Goal: Task Accomplishment & Management: Use online tool/utility

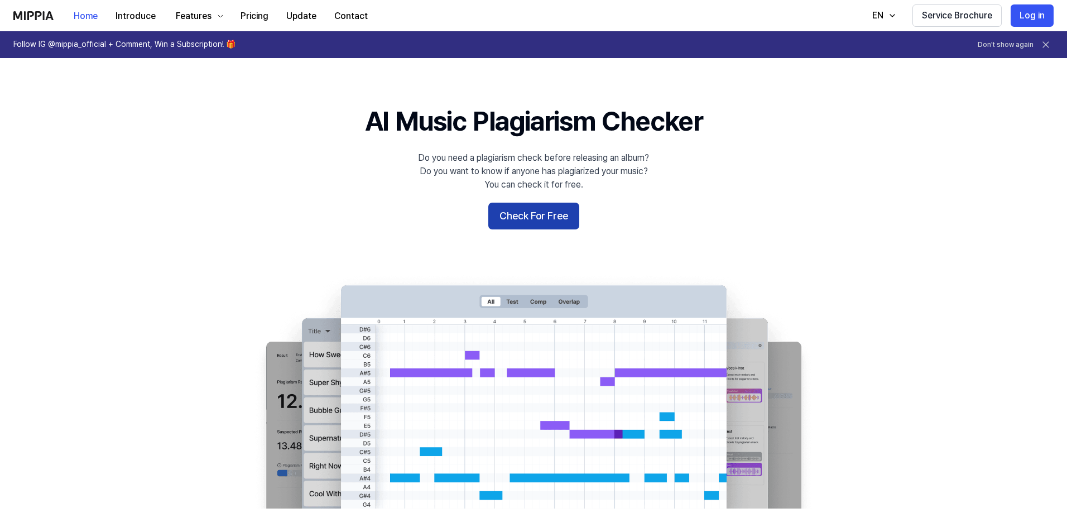
click at [531, 215] on button "Check For Free" at bounding box center [533, 216] width 91 height 27
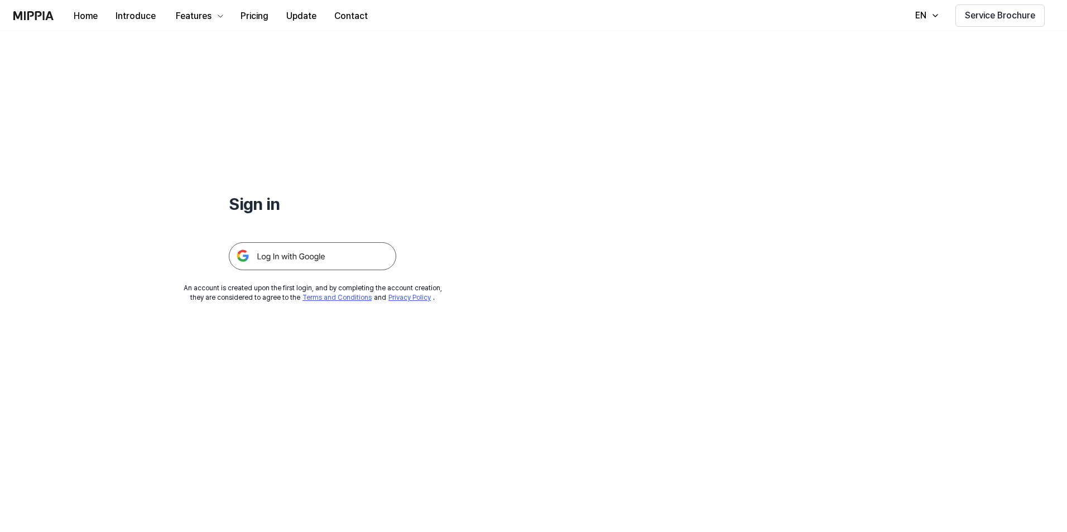
click at [339, 257] on img at bounding box center [312, 256] width 167 height 28
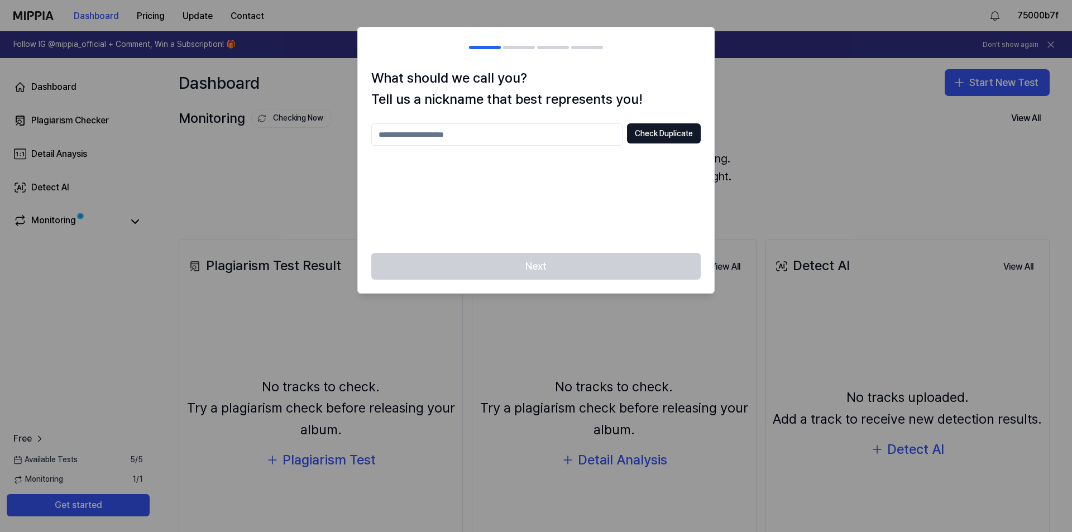
click at [521, 129] on input "text" at bounding box center [496, 134] width 251 height 22
click at [475, 129] on input "******" at bounding box center [496, 134] width 251 height 22
click at [531, 263] on div "Next" at bounding box center [536, 273] width 356 height 40
click at [467, 128] on input "********" at bounding box center [496, 134] width 251 height 22
type input "**********"
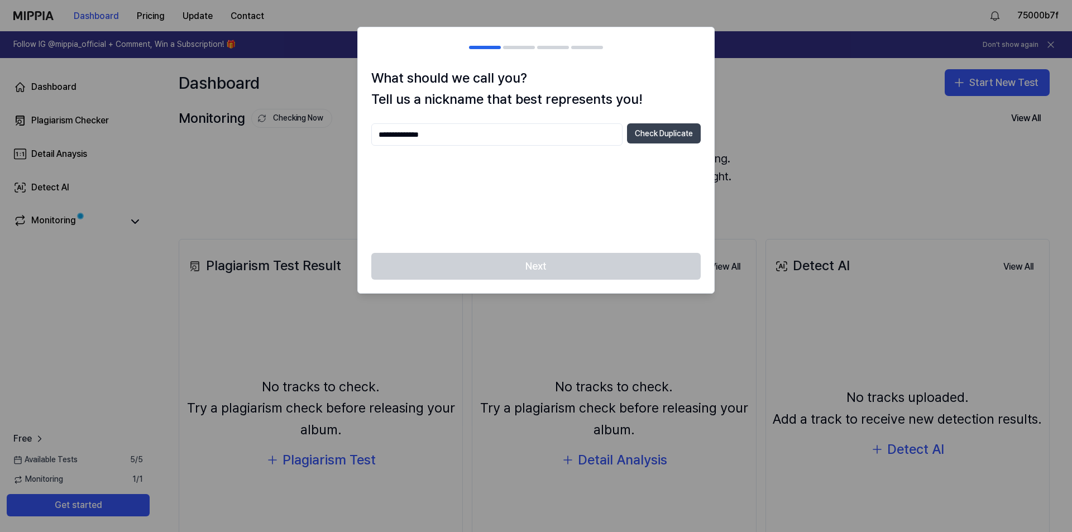
click at [679, 131] on button "Check Duplicate" at bounding box center [664, 133] width 74 height 20
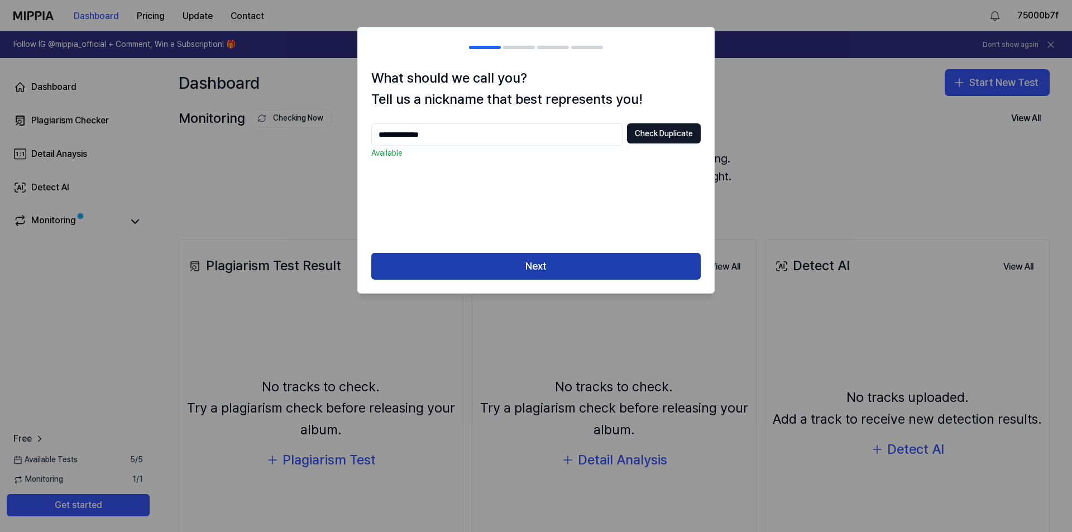
click at [502, 270] on button "Next" at bounding box center [535, 266] width 329 height 27
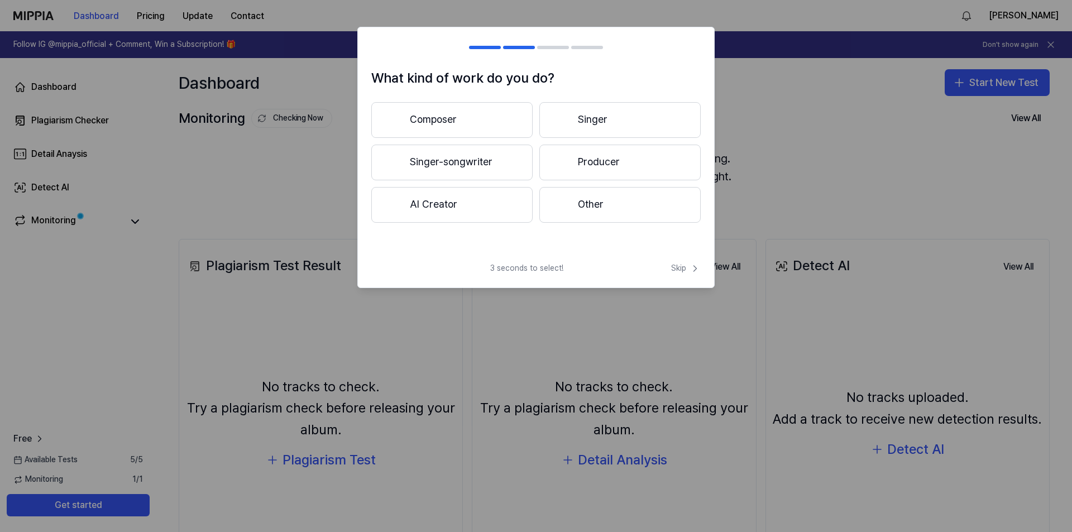
click at [599, 164] on button "Producer" at bounding box center [619, 163] width 161 height 36
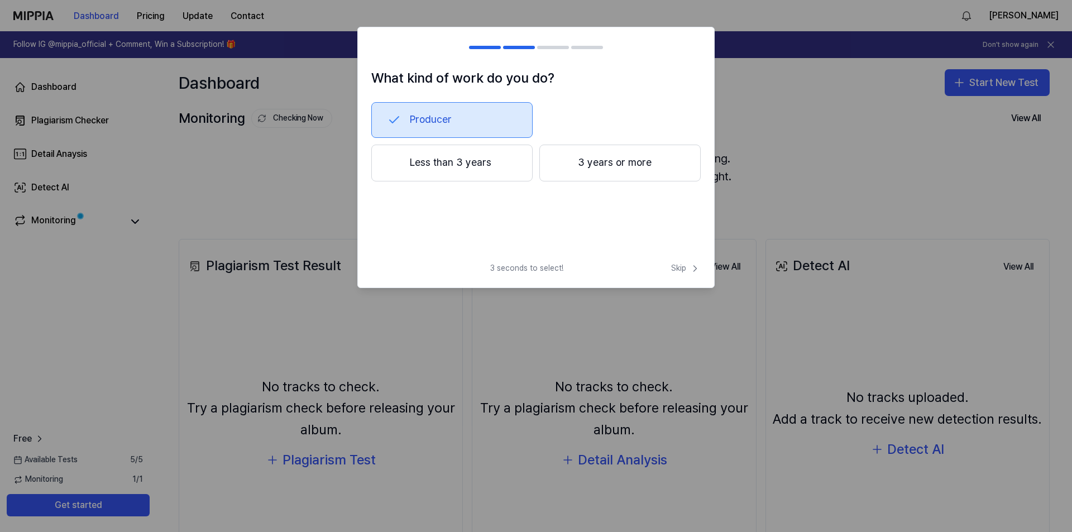
click at [602, 174] on button "3 years or more" at bounding box center [619, 163] width 161 height 37
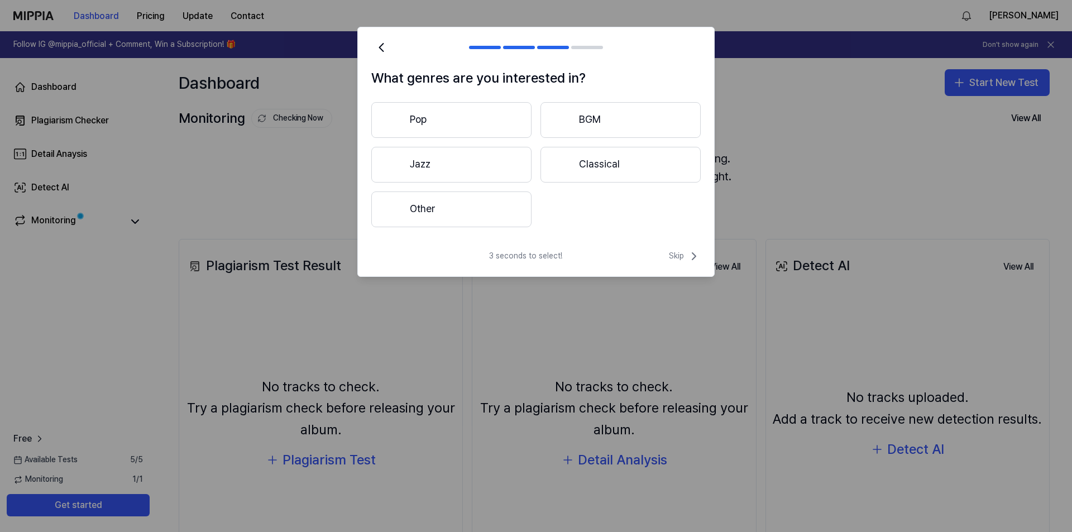
click at [472, 126] on button "Pop" at bounding box center [451, 120] width 160 height 36
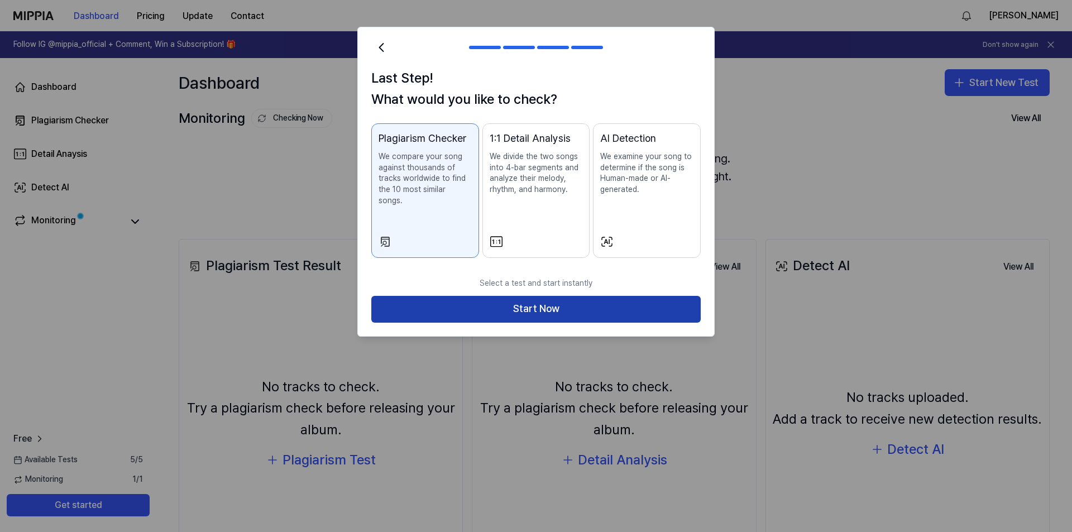
click at [468, 296] on button "Start Now" at bounding box center [535, 309] width 329 height 27
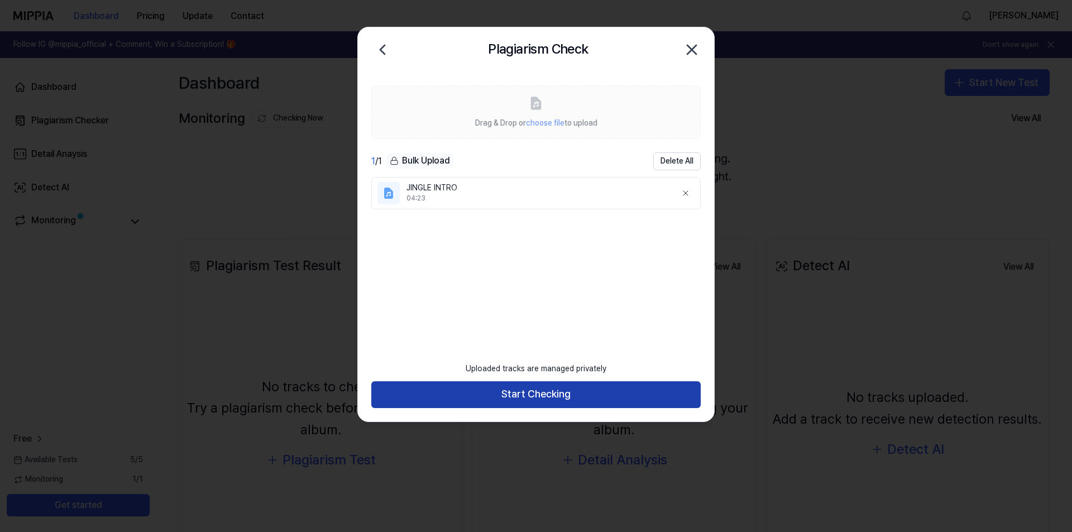
click at [558, 390] on button "Start Checking" at bounding box center [535, 394] width 329 height 27
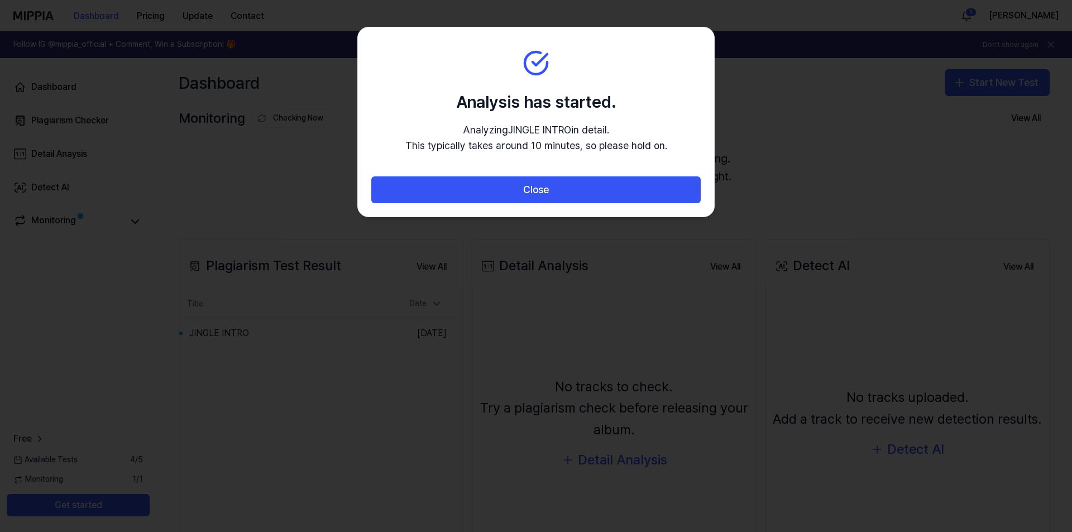
click at [515, 128] on p "Analyzing JINGLE INTRO in detail. This typically takes around 10 minutes, so pl…" at bounding box center [536, 138] width 262 height 32
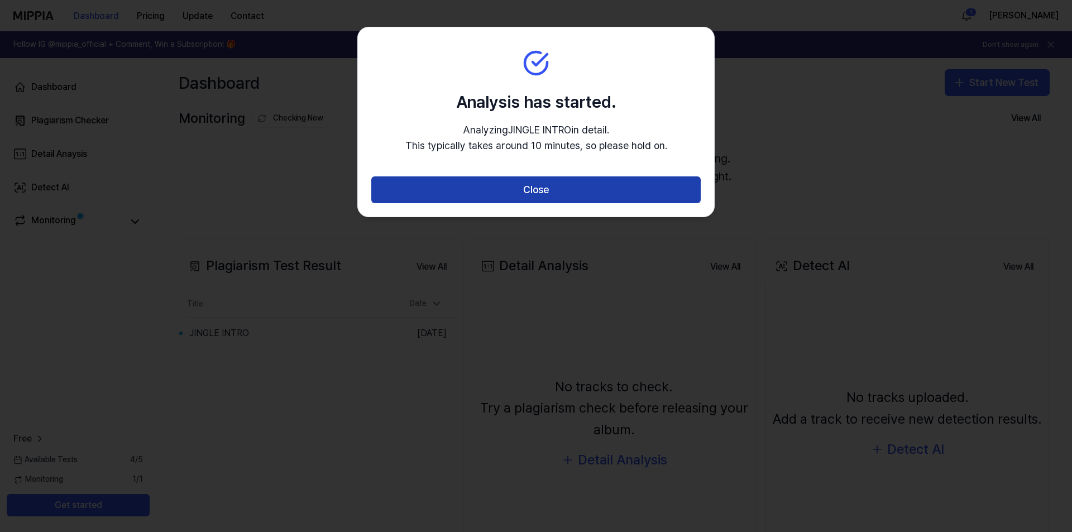
click at [520, 195] on button "Close" at bounding box center [535, 189] width 329 height 27
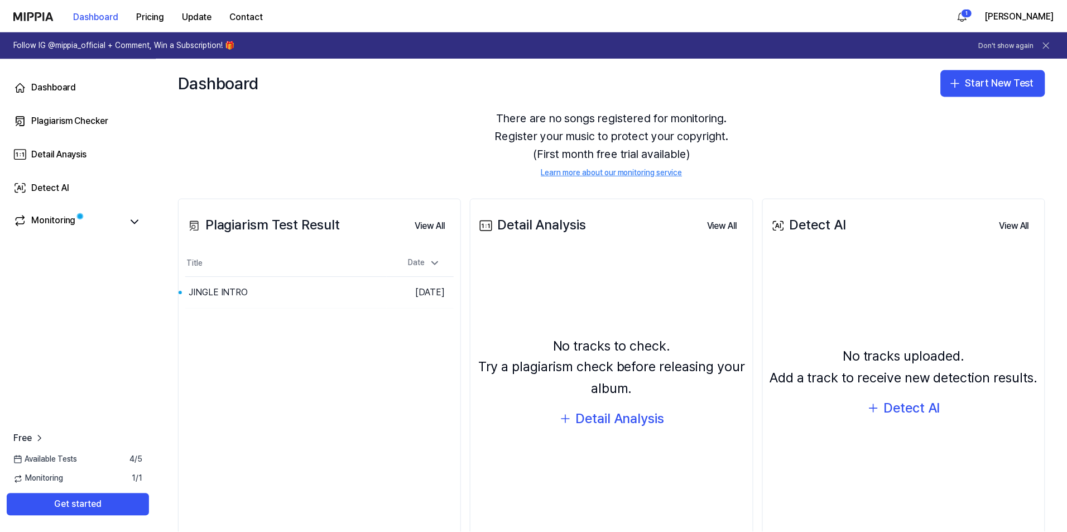
scroll to position [83, 0]
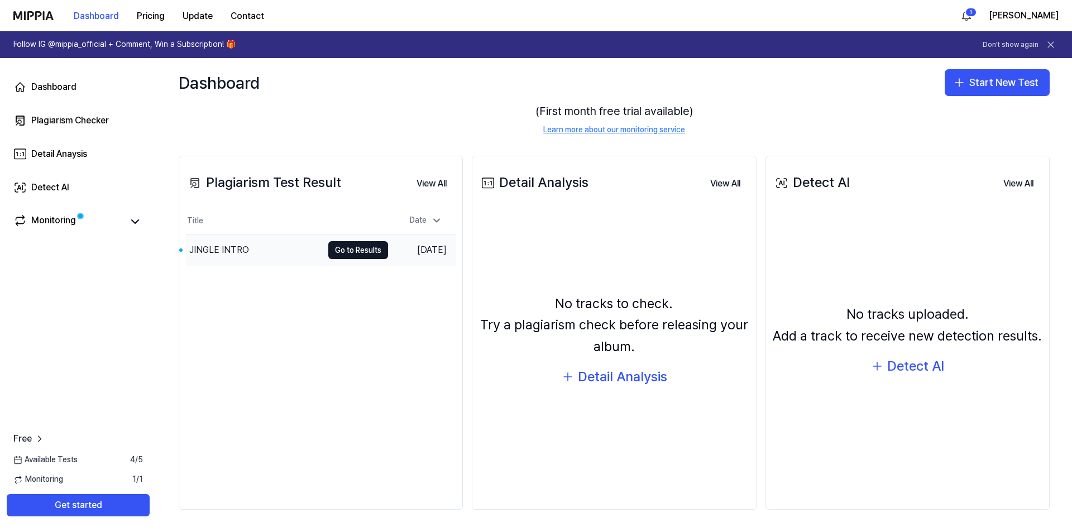
click at [436, 261] on td "Oct 4, 2025" at bounding box center [422, 250] width 68 height 32
click at [587, 371] on div "Detail Analysis" at bounding box center [622, 376] width 89 height 21
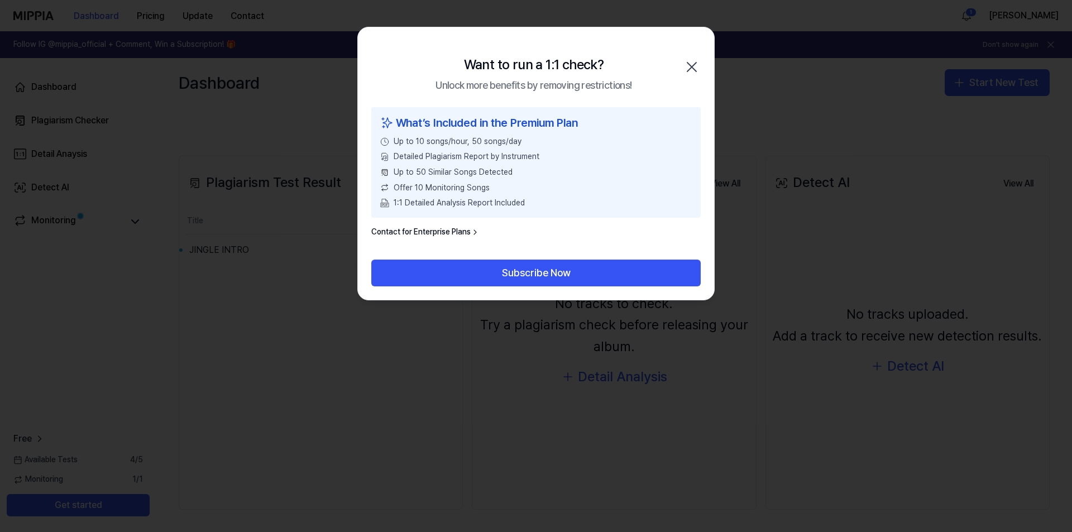
click at [695, 63] on icon "button" at bounding box center [692, 67] width 18 height 18
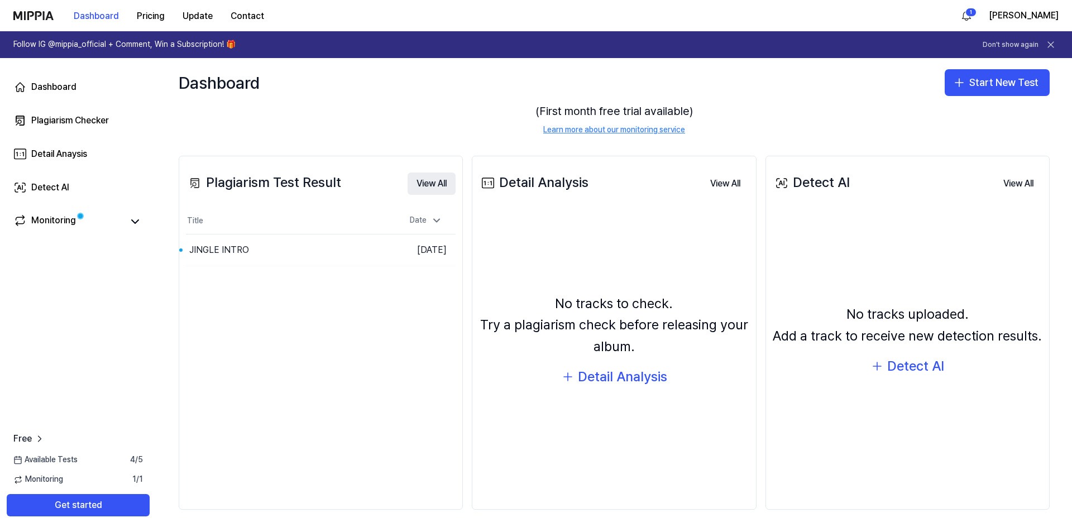
click at [430, 178] on button "View All" at bounding box center [431, 183] width 48 height 22
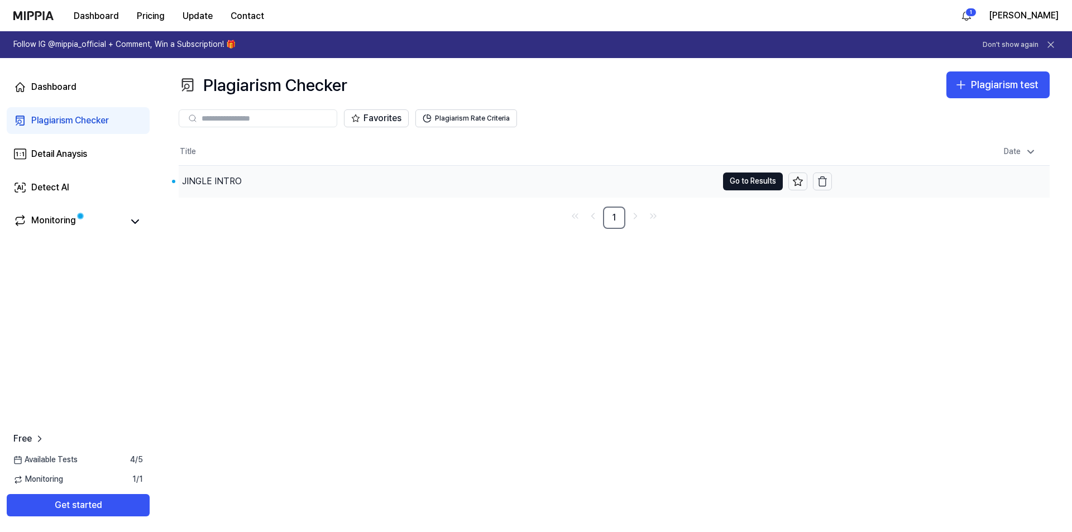
click at [752, 192] on td "JINGLE INTRO Go to Results" at bounding box center [505, 181] width 653 height 31
click at [751, 177] on button "Go to Results" at bounding box center [753, 181] width 60 height 18
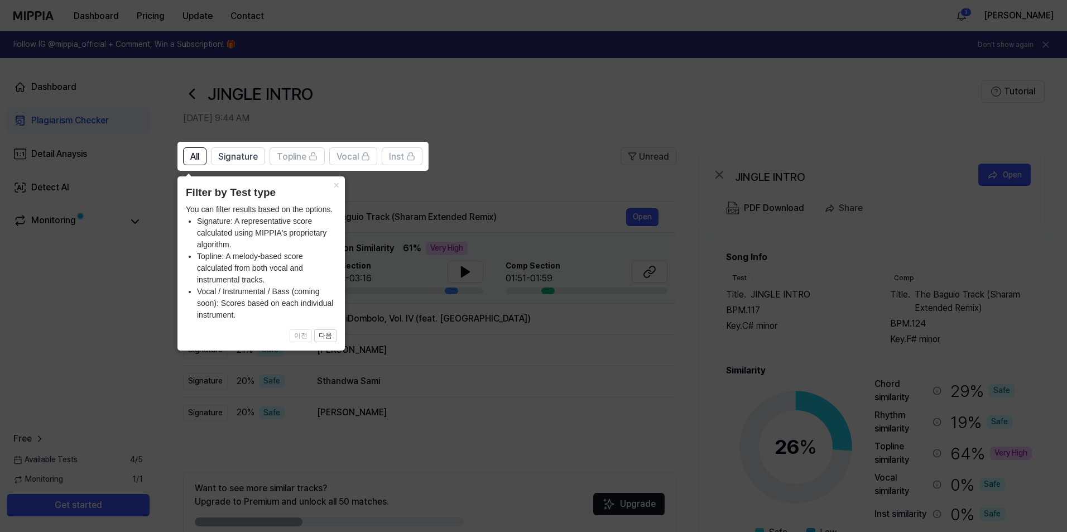
click at [564, 169] on icon at bounding box center [536, 266] width 1072 height 532
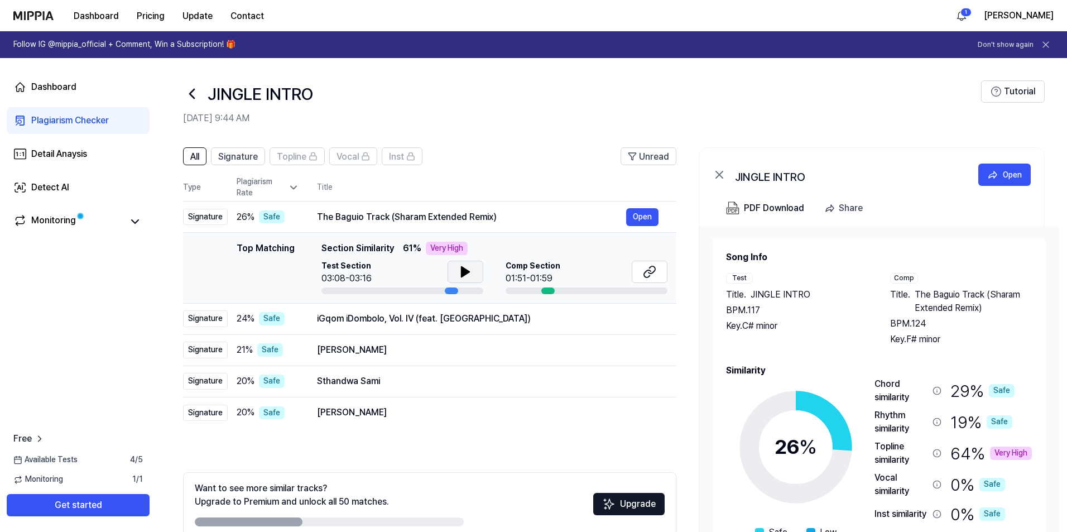
click at [464, 271] on icon at bounding box center [466, 272] width 8 height 10
click at [464, 271] on icon at bounding box center [465, 271] width 13 height 13
click at [644, 273] on icon at bounding box center [647, 273] width 7 height 7
click at [547, 290] on div at bounding box center [547, 290] width 13 height 7
click at [648, 318] on button "Open" at bounding box center [642, 319] width 32 height 18
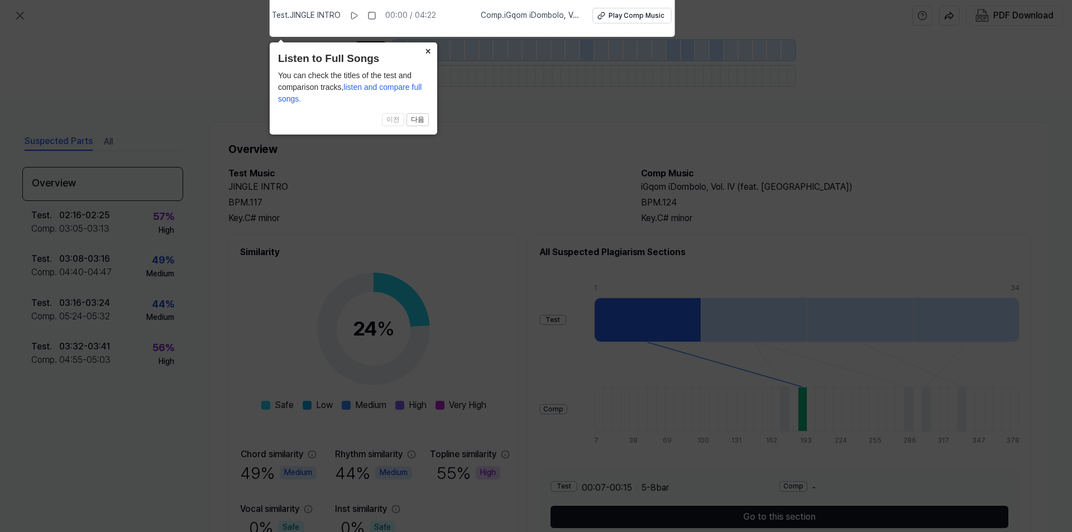
click at [431, 54] on button "×" at bounding box center [428, 50] width 18 height 16
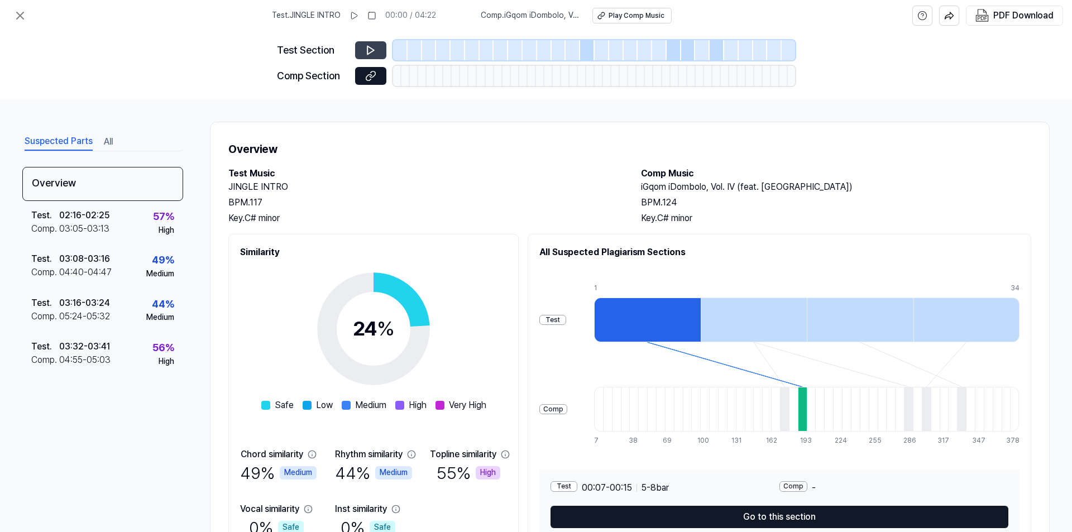
click at [369, 47] on icon at bounding box center [370, 50] width 7 height 8
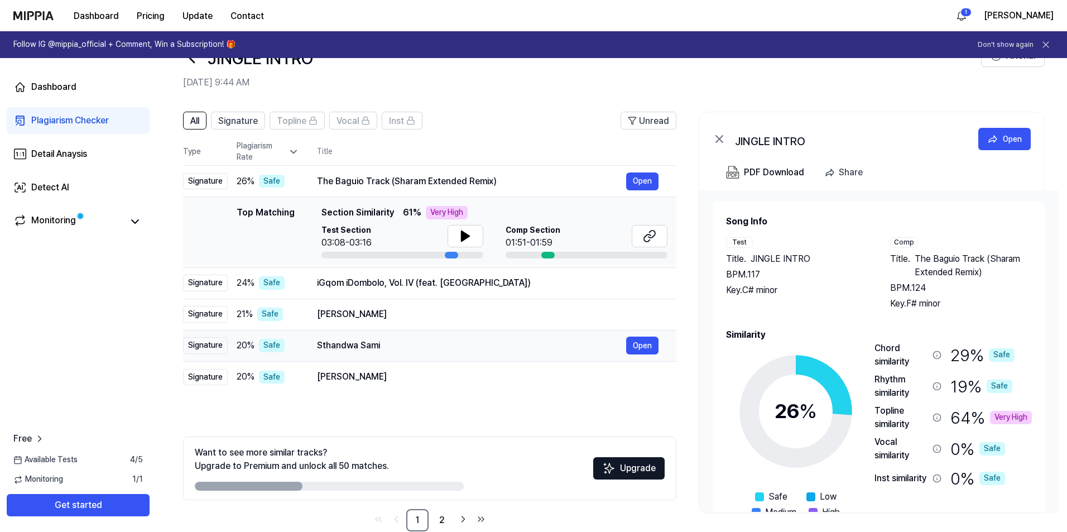
scroll to position [56, 0]
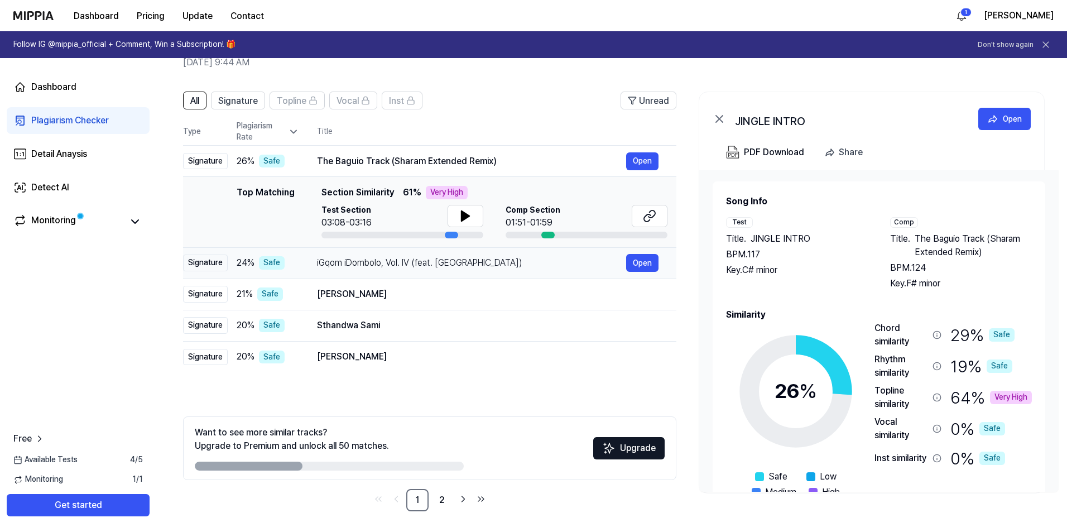
drag, startPoint x: 486, startPoint y: 264, endPoint x: 293, endPoint y: 264, distance: 192.6
click at [293, 264] on tr "Signature 24 % Safe iGqom iDombolo, Vol. IV (feat. KayGee) Open" at bounding box center [429, 262] width 493 height 31
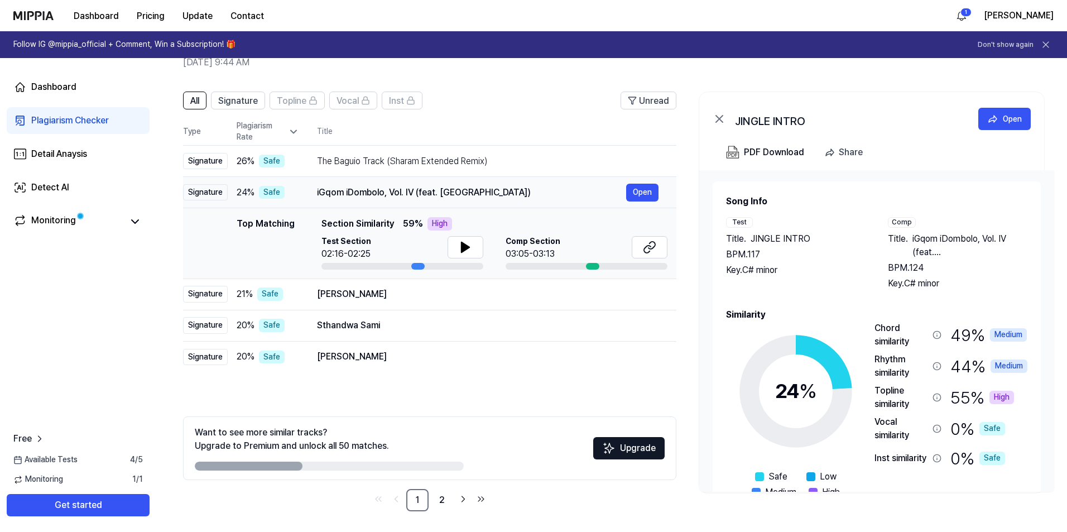
drag, startPoint x: 474, startPoint y: 193, endPoint x: 366, endPoint y: 196, distance: 108.3
click at [366, 196] on div "iGqom iDombolo, Vol. IV (feat. KayGee)" at bounding box center [471, 192] width 309 height 13
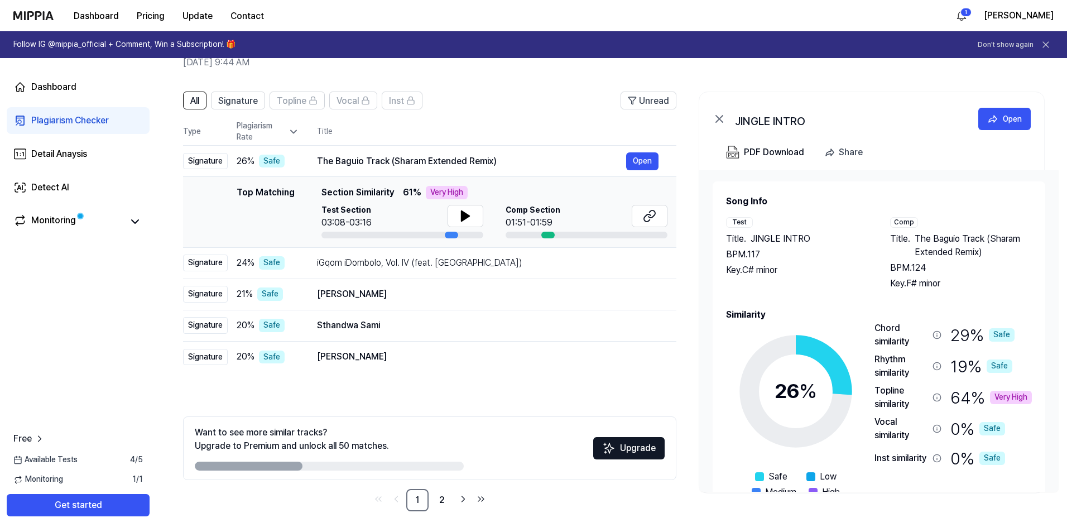
drag, startPoint x: 366, startPoint y: 196, endPoint x: 156, endPoint y: 271, distance: 222.8
click at [156, 271] on div "All Signature Topline Vocal Inst Unread All Signature Topline Vocal Inst Type P…" at bounding box center [611, 306] width 911 height 453
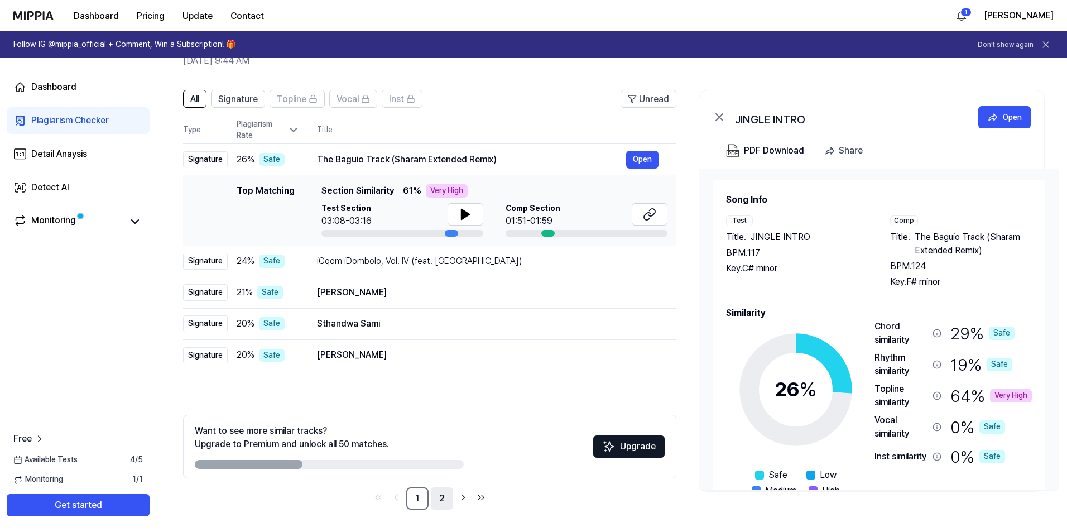
click at [444, 503] on link "2" at bounding box center [442, 498] width 22 height 22
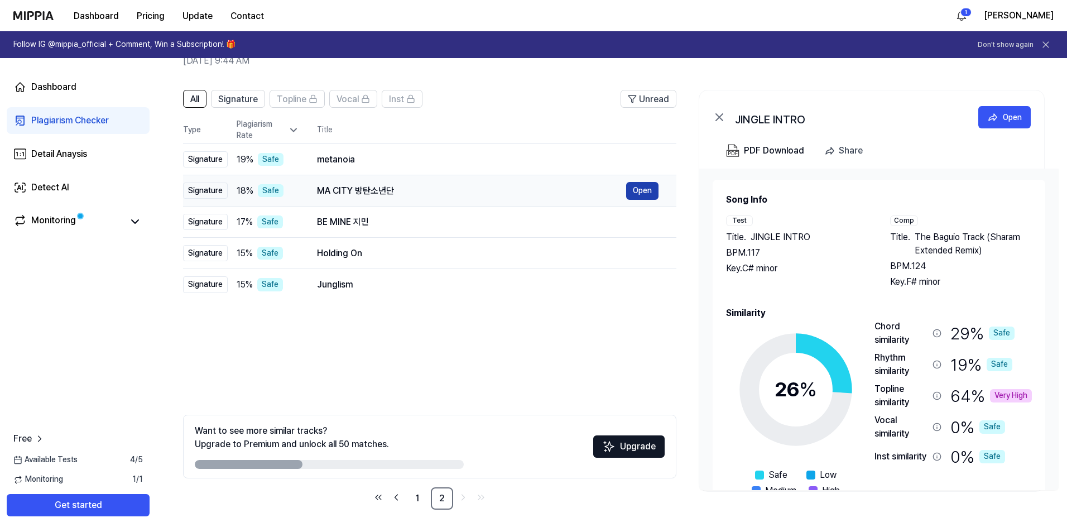
click at [629, 189] on button "Open" at bounding box center [642, 191] width 32 height 18
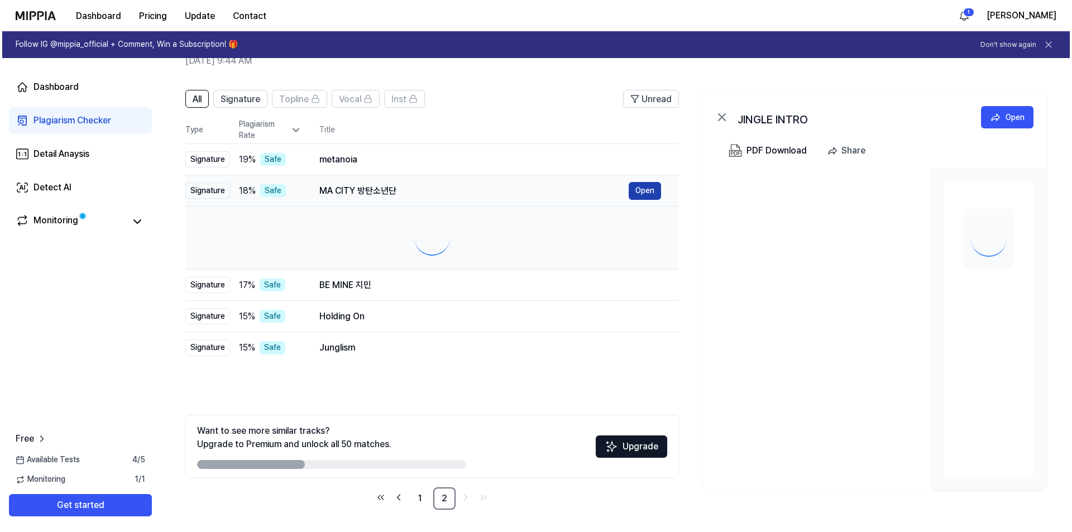
scroll to position [0, 0]
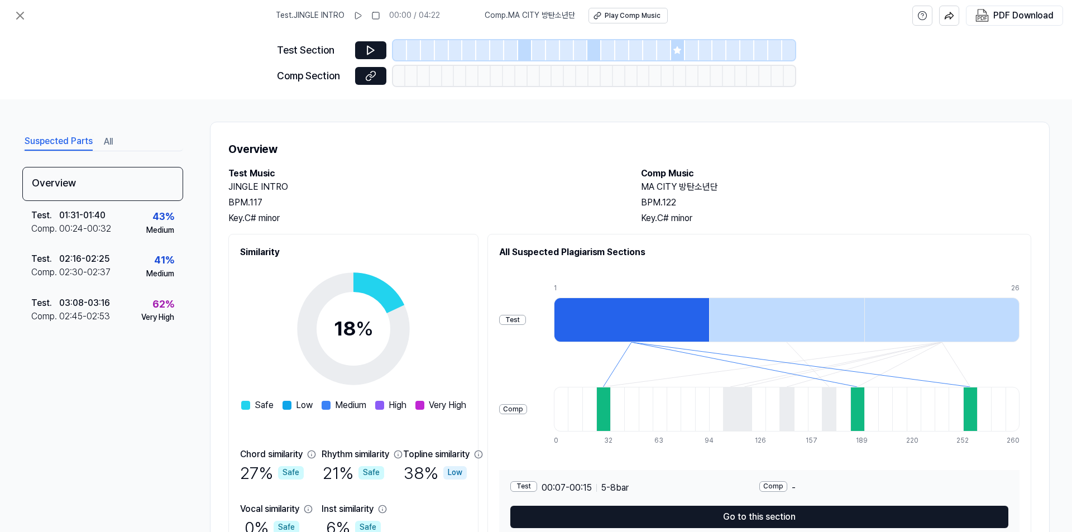
click at [684, 316] on div at bounding box center [631, 319] width 155 height 45
drag, startPoint x: 710, startPoint y: 220, endPoint x: 632, endPoint y: 185, distance: 85.4
click at [632, 185] on div "Test Music JINGLE INTRO BPM. 117 Key. C# minor Comp Music MA CITY 방탄소년단 BPM. 12…" at bounding box center [629, 196] width 803 height 58
copy div "MA CITY 방탄소년단 BPM. 122 Key. C# minor"
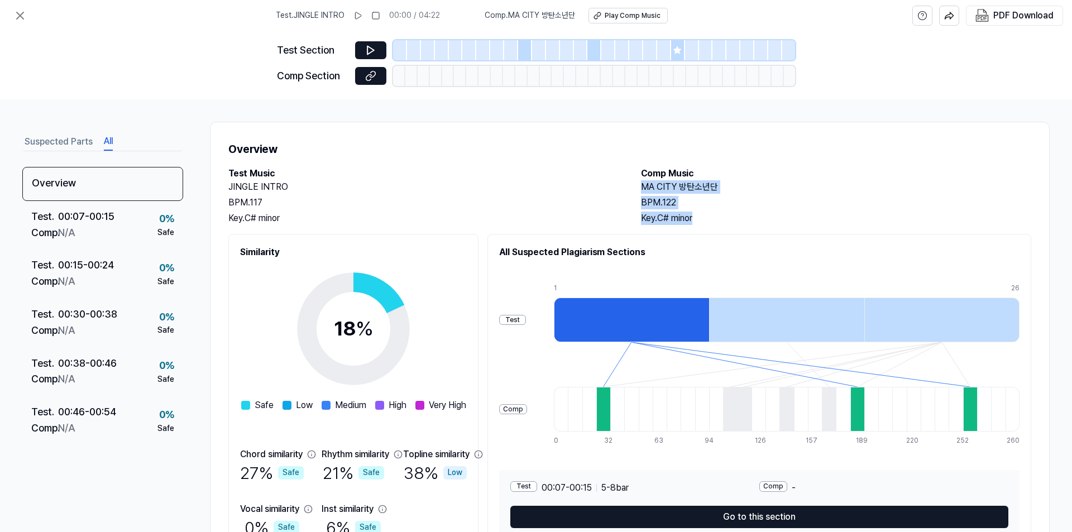
click at [104, 141] on button "All" at bounding box center [108, 142] width 9 height 18
click at [84, 137] on button "Suspected Parts" at bounding box center [59, 142] width 68 height 18
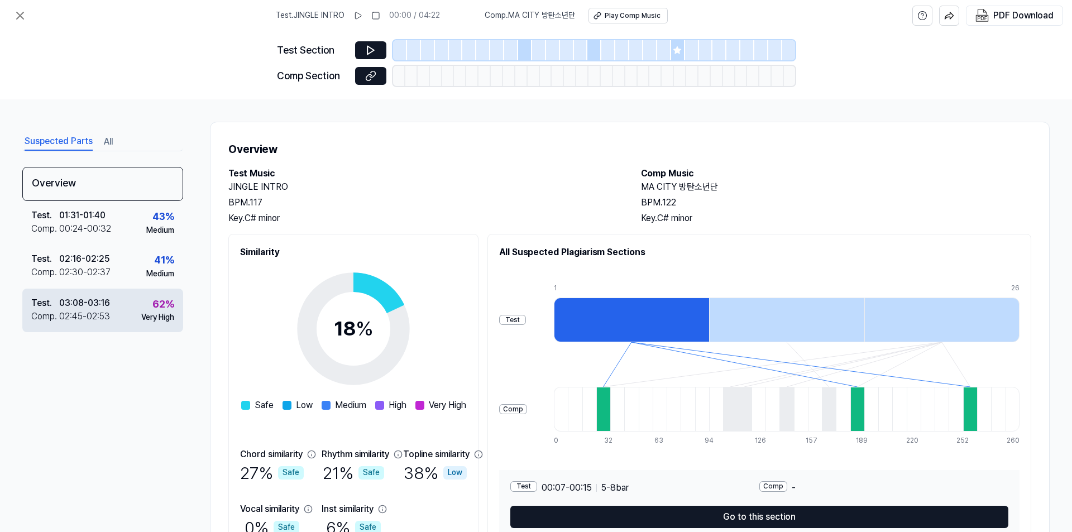
click at [109, 304] on div "03:08 - 03:16" at bounding box center [84, 302] width 51 height 13
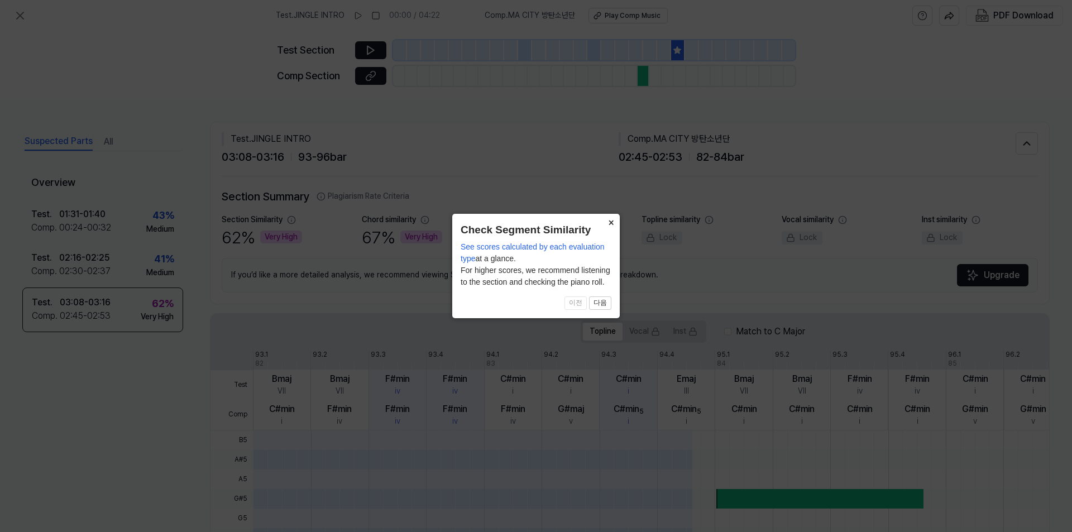
click at [609, 227] on button "×" at bounding box center [611, 222] width 18 height 16
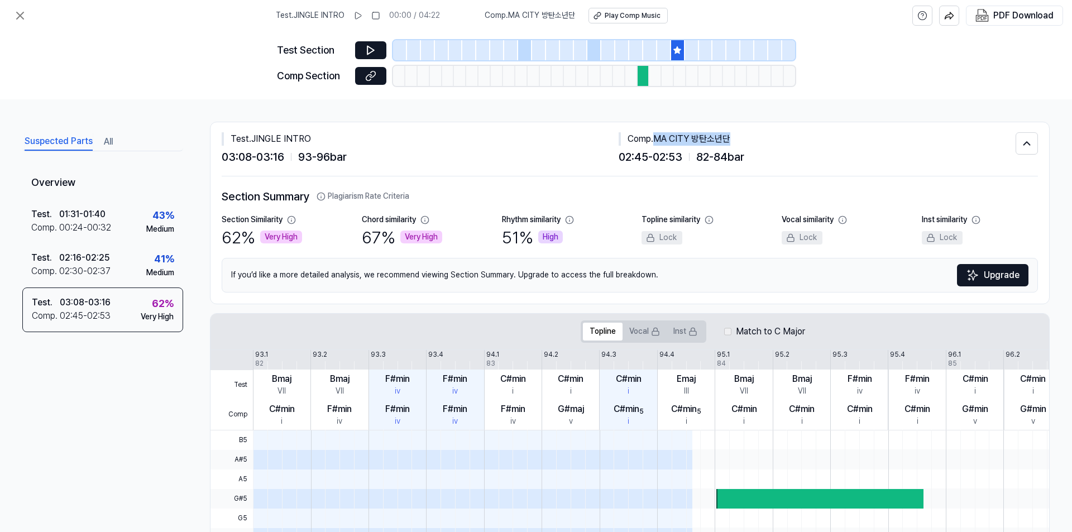
drag, startPoint x: 657, startPoint y: 137, endPoint x: 756, endPoint y: 133, distance: 98.8
click at [756, 133] on div "Comp . MA CITY 방탄소년단" at bounding box center [816, 138] width 397 height 13
copy div "MA CITY 방탄소년단"
click at [527, 148] on div "03:08 - 03:16 93 - 96 bar" at bounding box center [420, 157] width 397 height 18
click at [18, 7] on button at bounding box center [20, 15] width 22 height 22
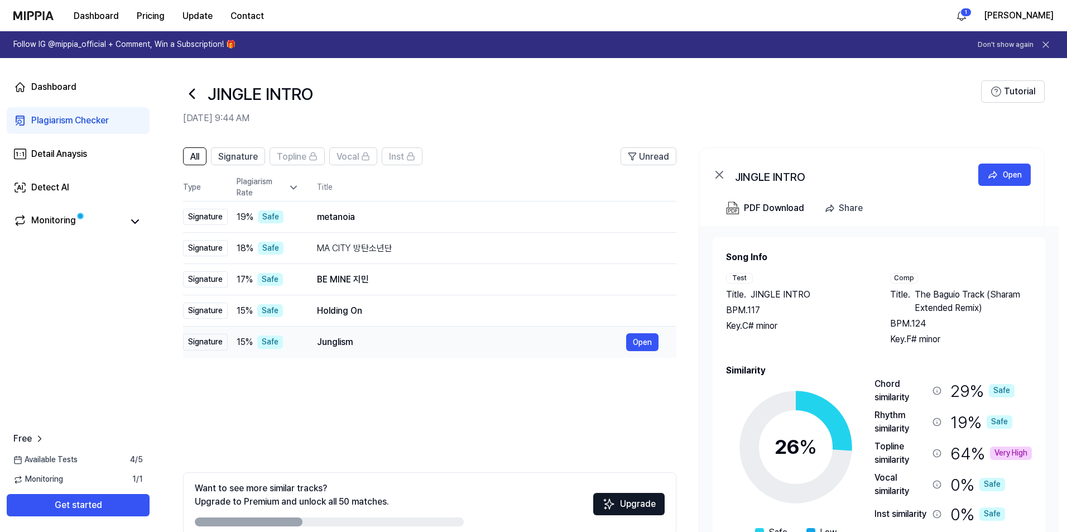
click at [597, 342] on div "Junglism" at bounding box center [471, 341] width 309 height 13
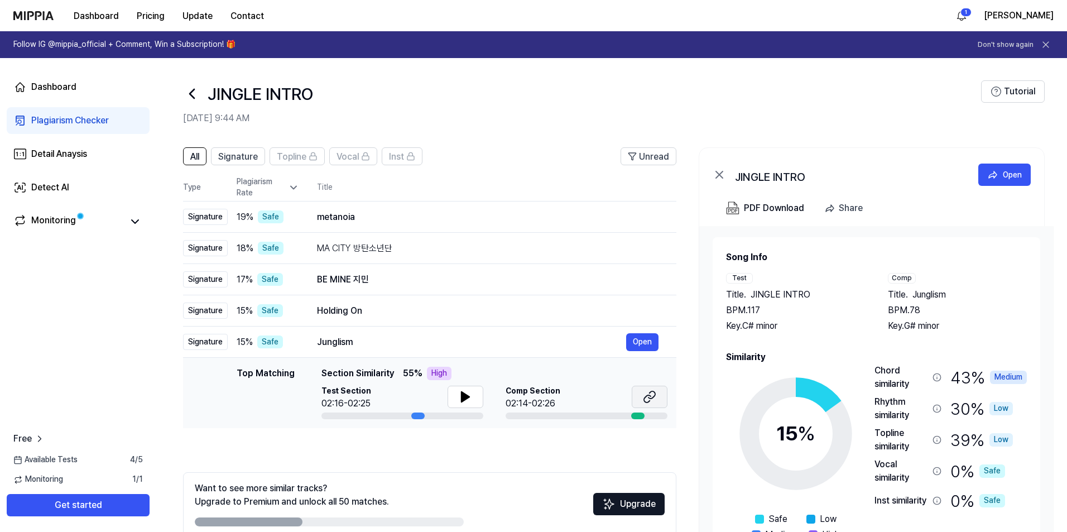
click at [644, 402] on icon at bounding box center [649, 396] width 13 height 13
click at [387, 311] on div "Holding On" at bounding box center [471, 310] width 309 height 13
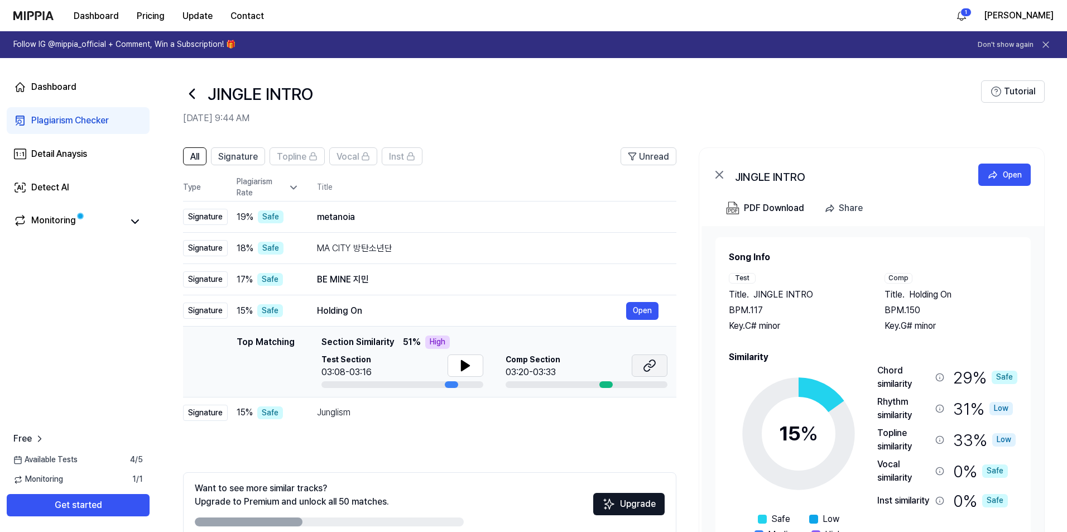
click at [663, 363] on button at bounding box center [650, 365] width 36 height 22
click at [474, 283] on div "BE MINE 지민" at bounding box center [471, 279] width 309 height 13
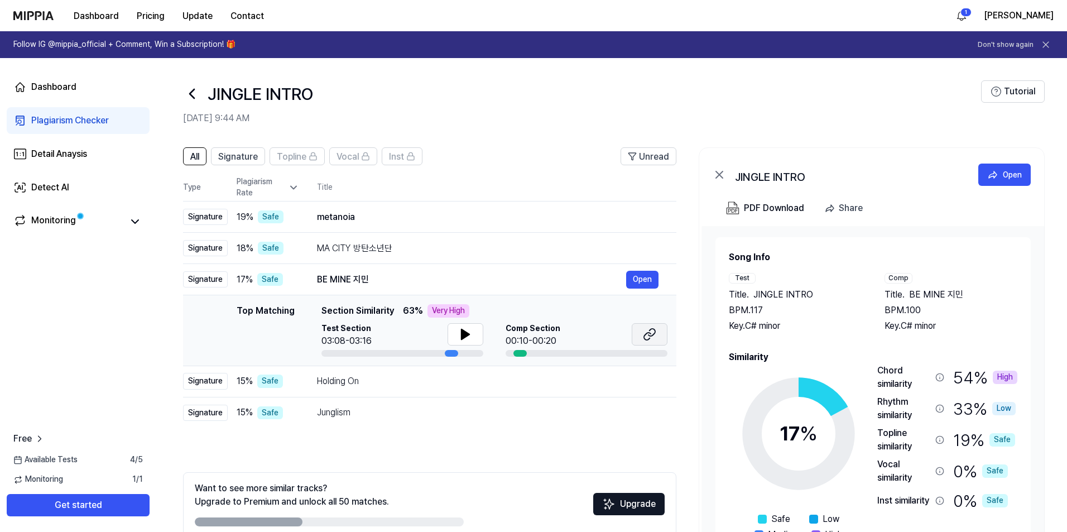
click at [654, 333] on icon at bounding box center [649, 334] width 13 height 13
click at [562, 248] on div "MA CITY 방탄소년단" at bounding box center [471, 248] width 309 height 13
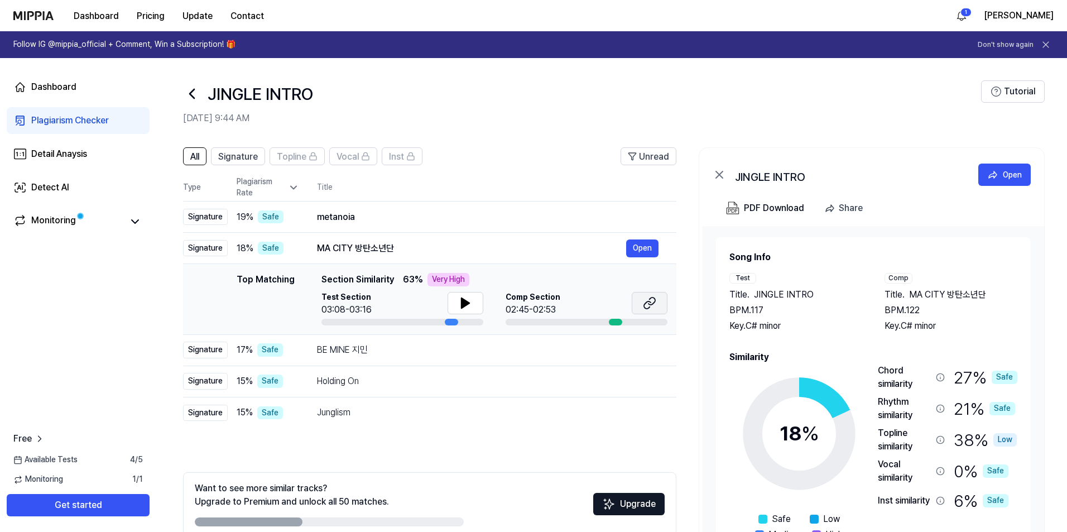
click at [647, 299] on icon at bounding box center [649, 302] width 13 height 13
click at [452, 211] on div "metanoia" at bounding box center [471, 216] width 309 height 13
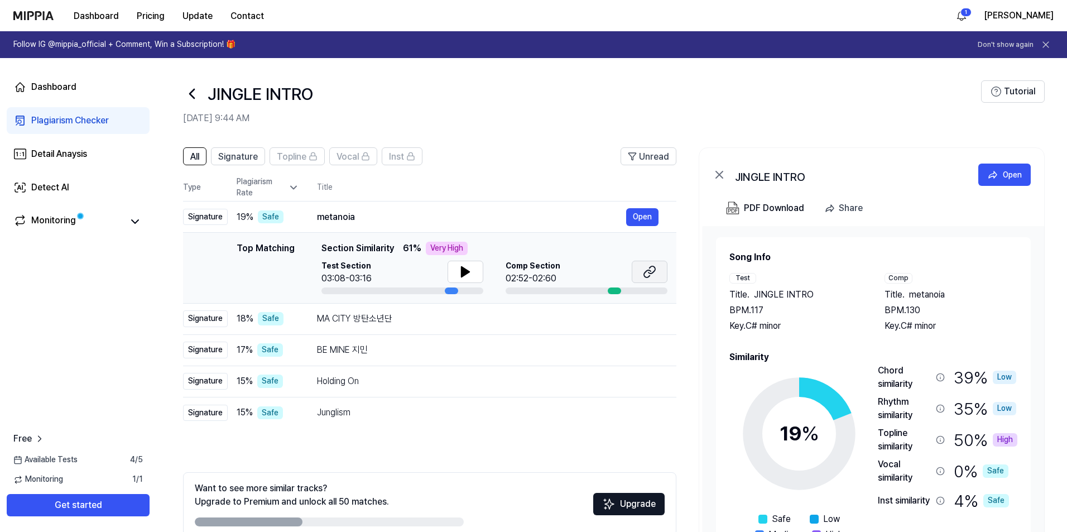
click at [661, 275] on button at bounding box center [650, 272] width 36 height 22
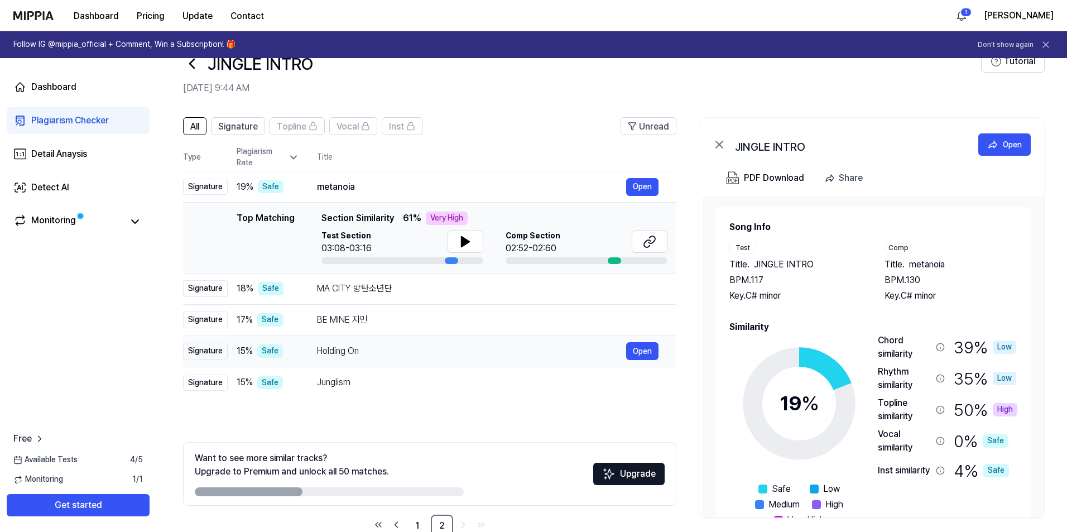
scroll to position [57, 0]
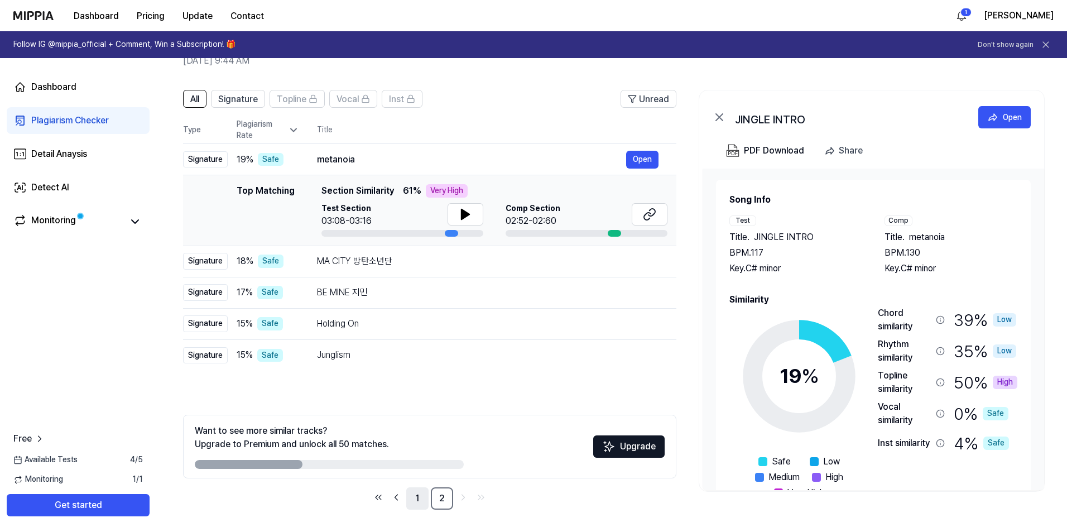
click at [419, 496] on link "1" at bounding box center [417, 498] width 22 height 22
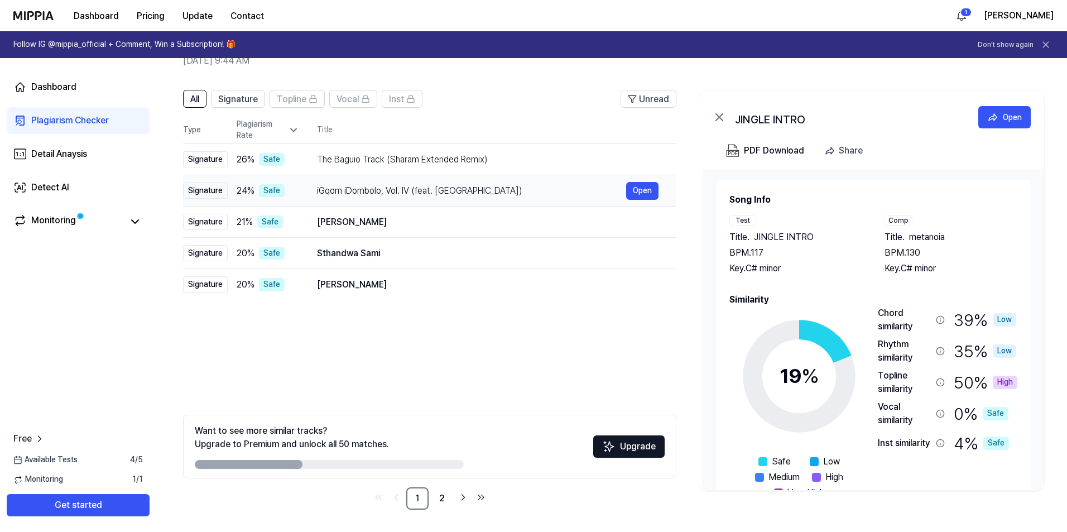
click at [554, 192] on div "iGqom iDombolo, Vol. IV (feat. KayGee)" at bounding box center [471, 190] width 309 height 13
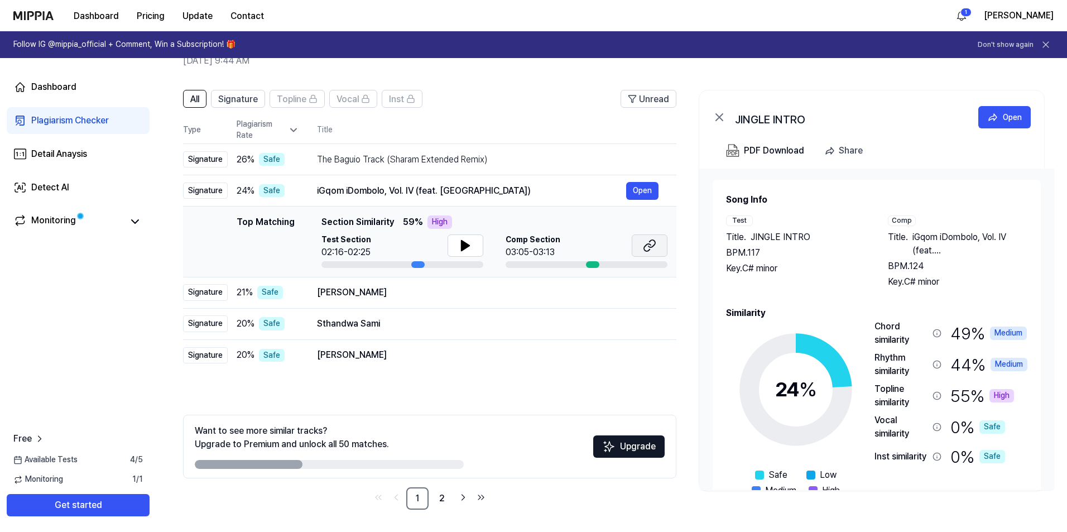
click at [648, 244] on icon at bounding box center [647, 247] width 7 height 7
click at [568, 194] on div "iGqom iDombolo, Vol. IV (feat. KayGee)" at bounding box center [471, 190] width 309 height 13
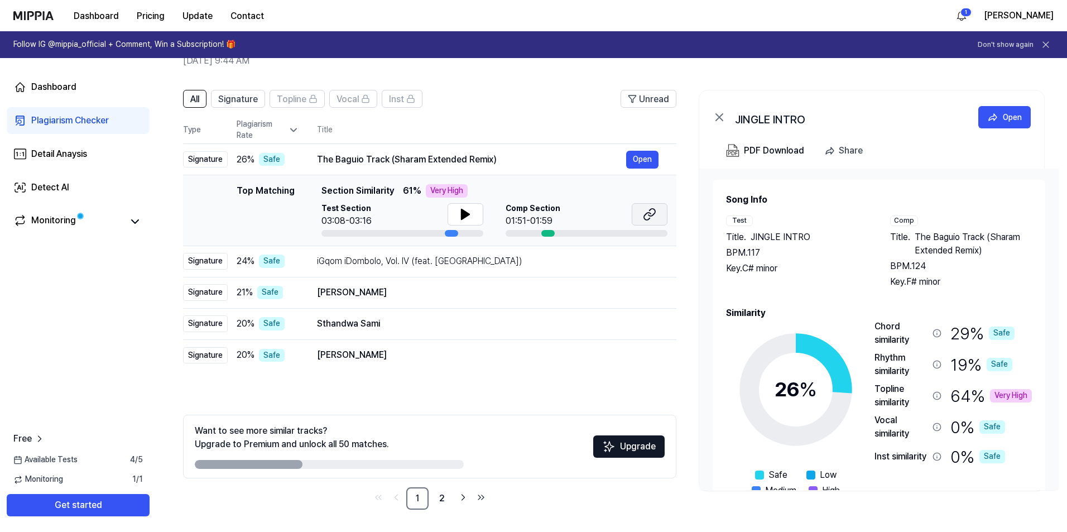
click at [662, 219] on button at bounding box center [650, 214] width 36 height 22
click at [444, 294] on div "Jolene" at bounding box center [471, 292] width 309 height 13
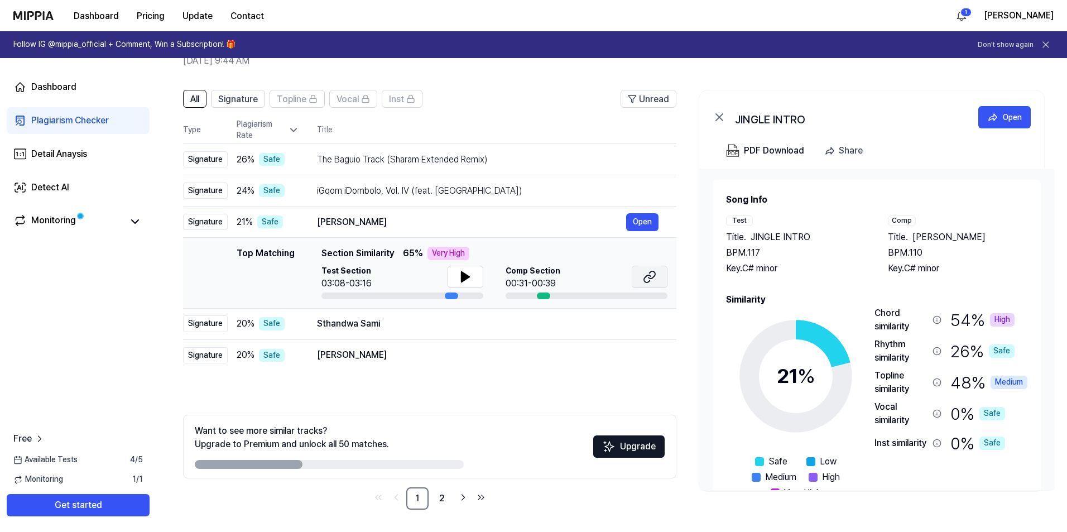
click at [640, 274] on button at bounding box center [650, 277] width 36 height 22
click at [522, 319] on div "Sthandwa Sami" at bounding box center [471, 323] width 309 height 13
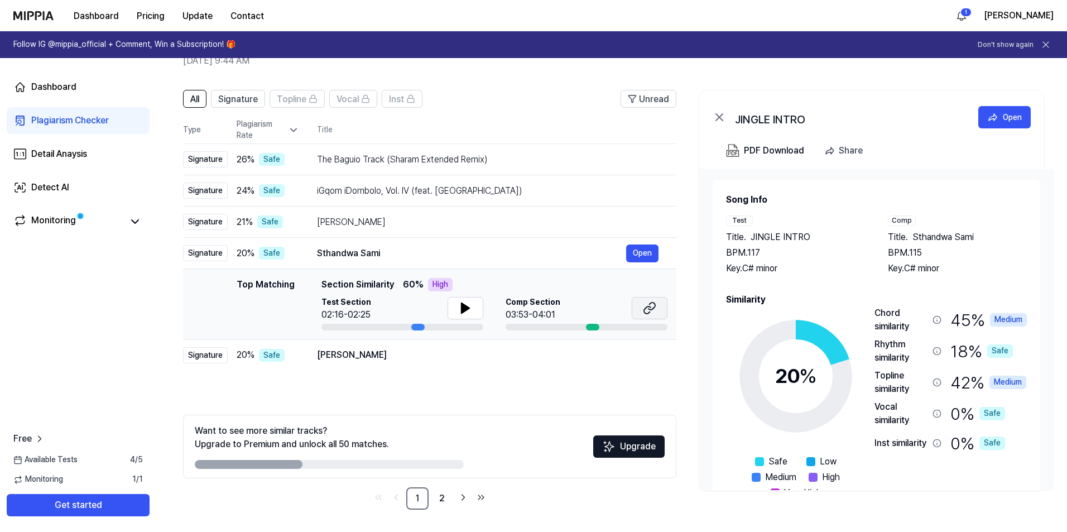
click at [641, 305] on button at bounding box center [650, 308] width 36 height 22
click at [417, 360] on div "Malowana Lala" at bounding box center [471, 354] width 309 height 13
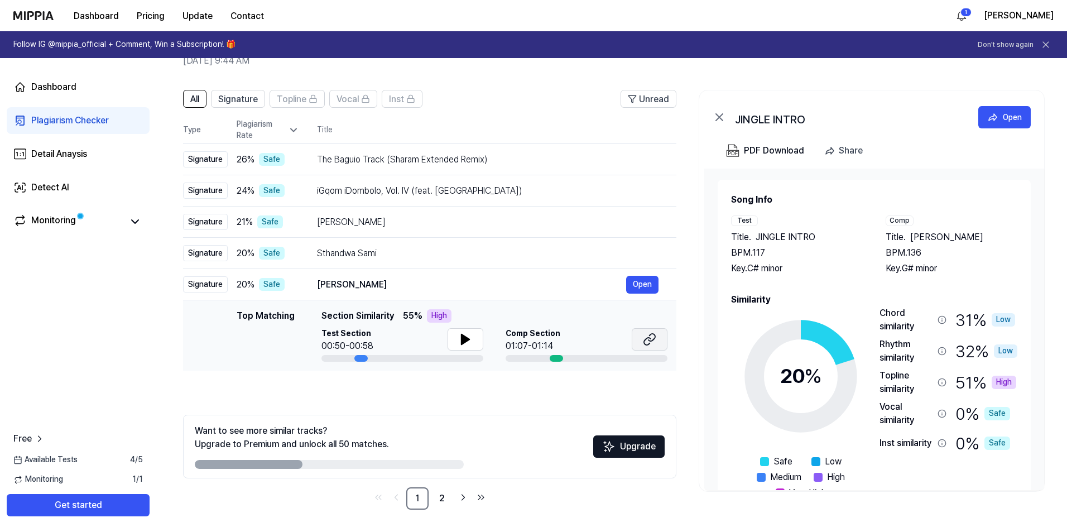
click at [652, 342] on icon at bounding box center [649, 339] width 13 height 13
click at [434, 497] on link "2" at bounding box center [442, 498] width 22 height 22
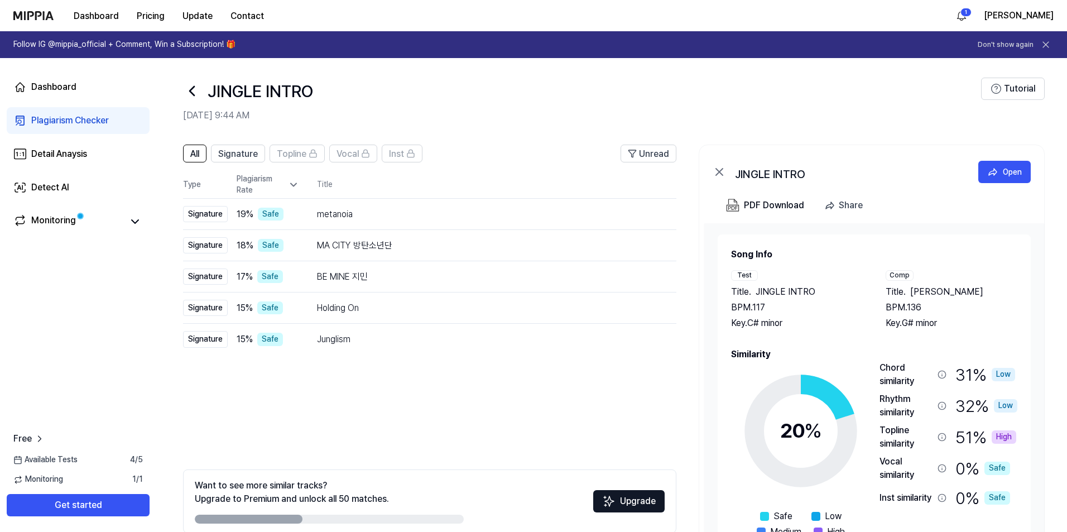
scroll to position [0, 0]
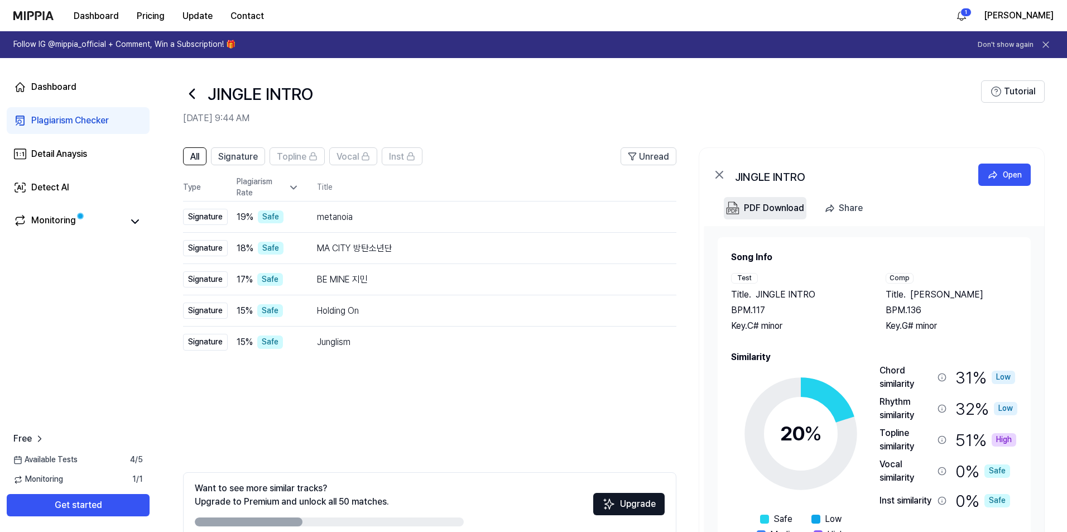
click at [745, 206] on div "PDF Download" at bounding box center [774, 208] width 60 height 15
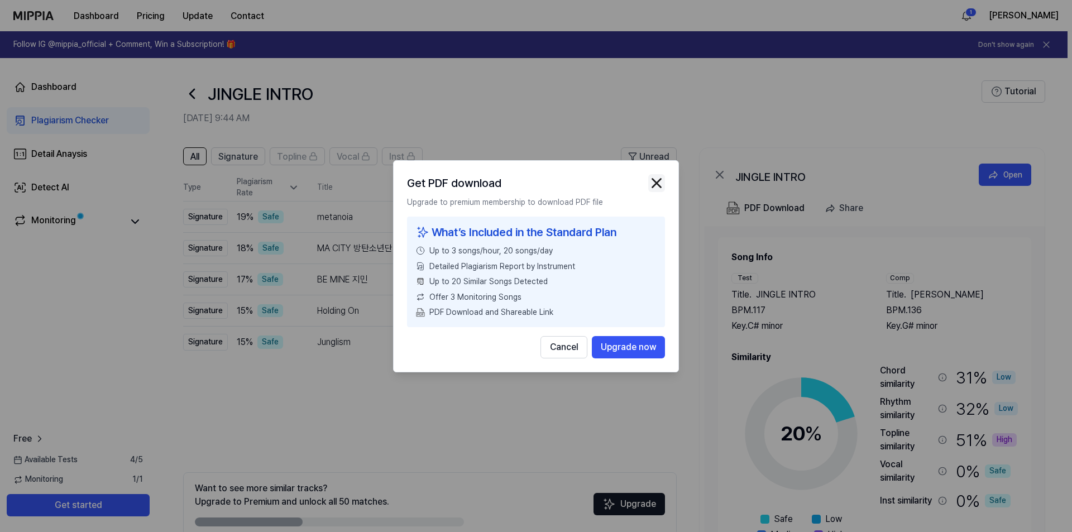
click at [657, 186] on img "button" at bounding box center [656, 183] width 17 height 17
